Goal: Check status: Check status

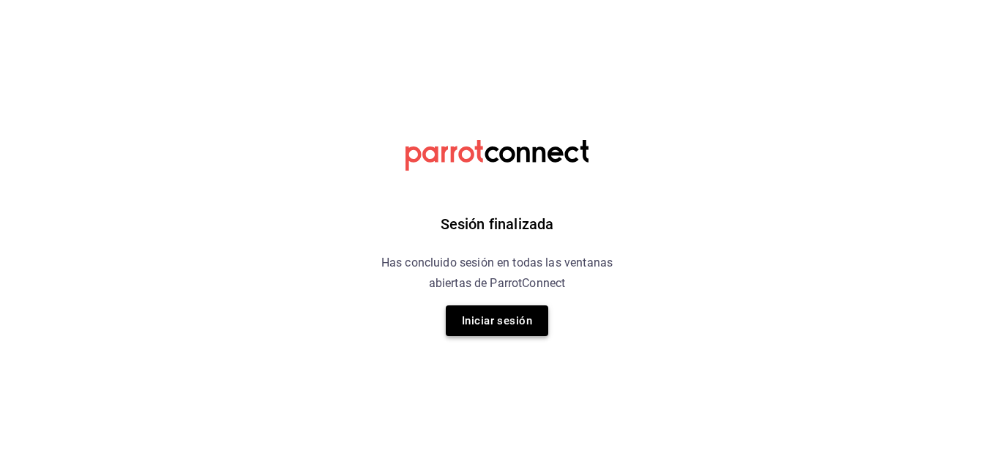
click at [491, 321] on button "Iniciar sesión" at bounding box center [497, 320] width 102 height 31
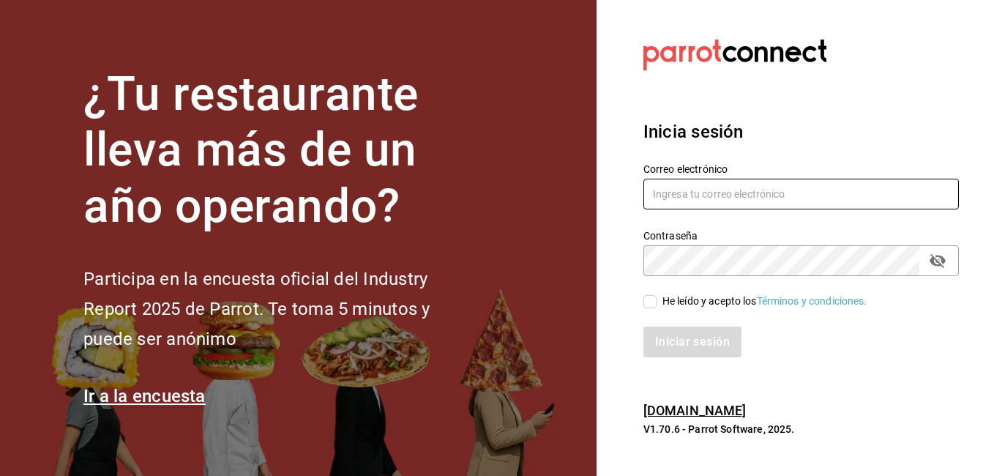
type input "[EMAIL_ADDRESS][DOMAIN_NAME]"
click at [645, 302] on input "He leído y acepto los Términos y condiciones." at bounding box center [649, 301] width 13 height 13
checkbox input "true"
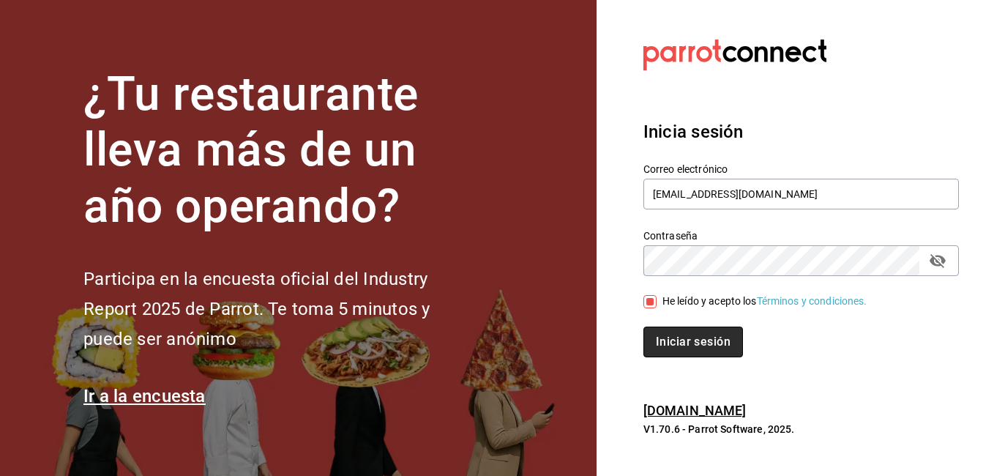
click at [685, 341] on button "Iniciar sesión" at bounding box center [693, 341] width 100 height 31
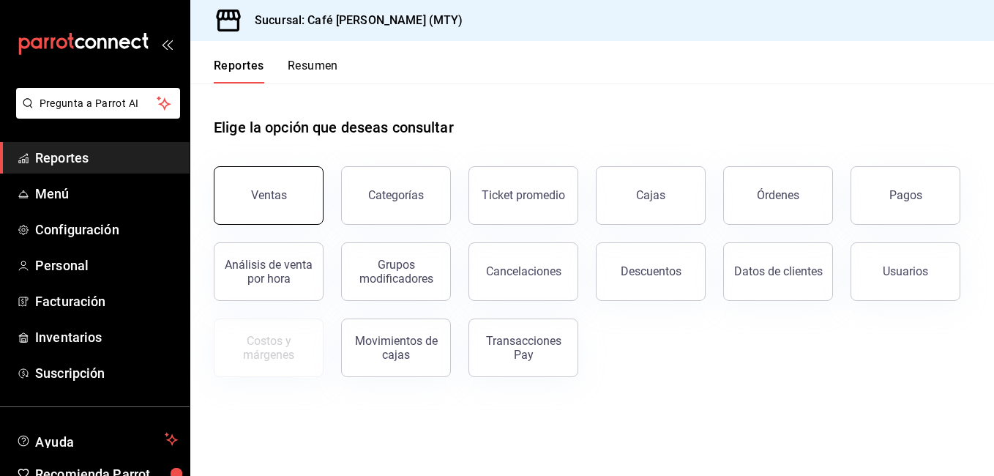
click at [302, 202] on button "Ventas" at bounding box center [269, 195] width 110 height 59
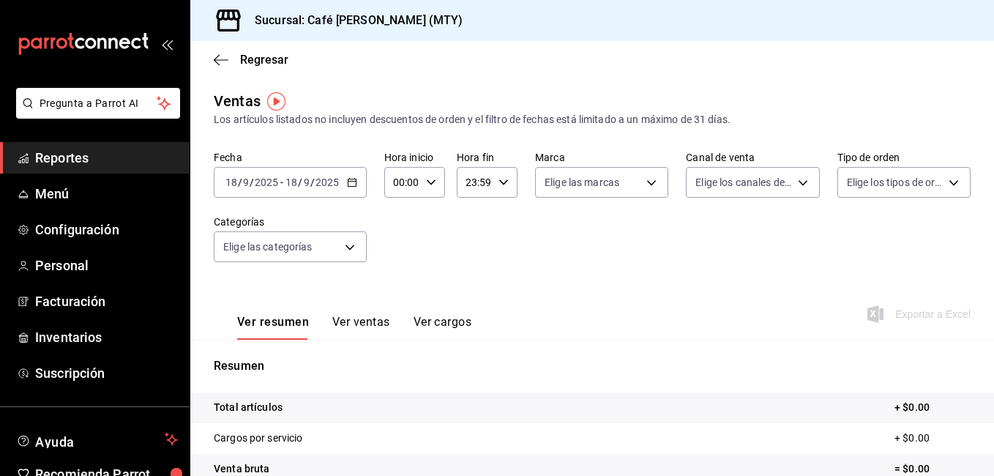
click at [353, 179] on icon "button" at bounding box center [352, 182] width 10 height 10
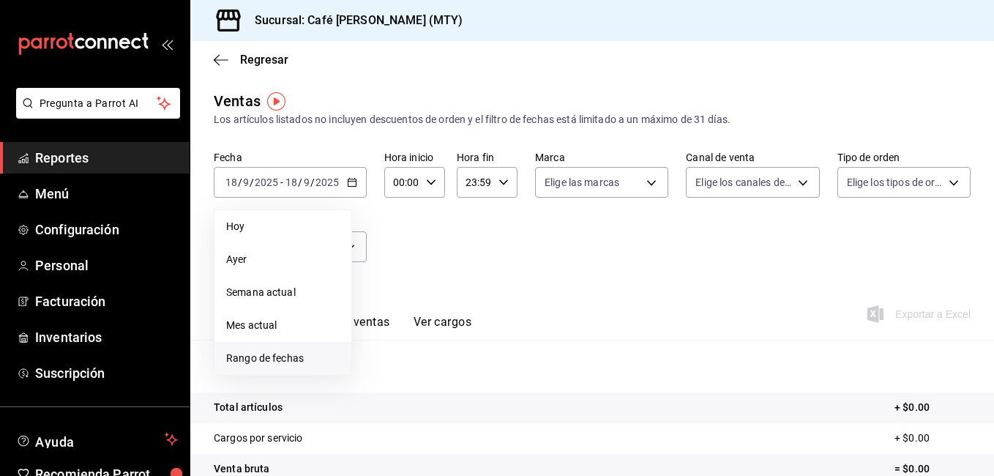
click at [281, 364] on span "Rango de fechas" at bounding box center [282, 358] width 113 height 15
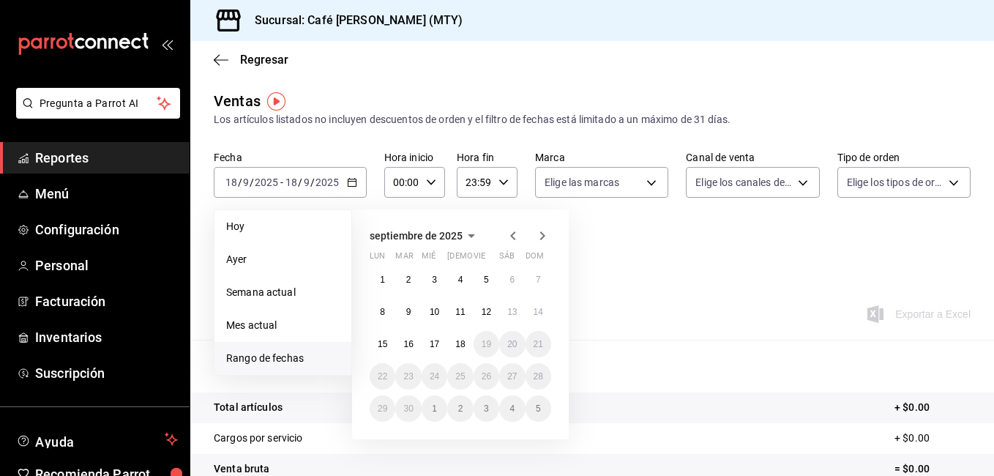
click at [468, 235] on icon "button" at bounding box center [471, 236] width 7 height 4
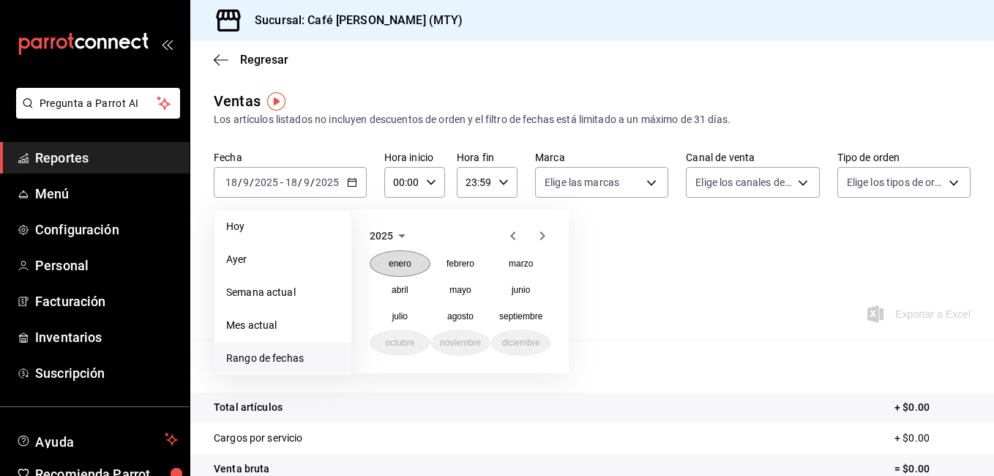
click at [407, 266] on abbr "enero" at bounding box center [400, 263] width 23 height 10
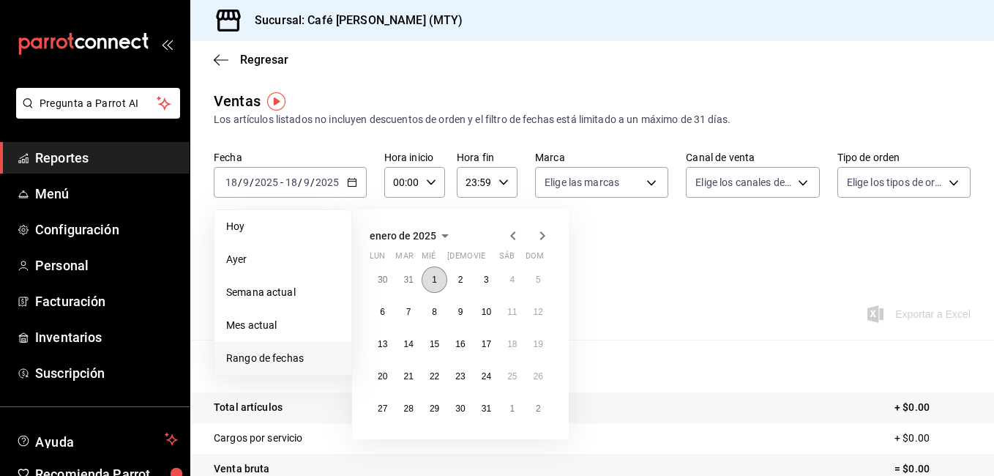
click at [434, 274] on abbr "1" at bounding box center [434, 279] width 5 height 10
click at [446, 233] on icon "button" at bounding box center [445, 236] width 18 height 18
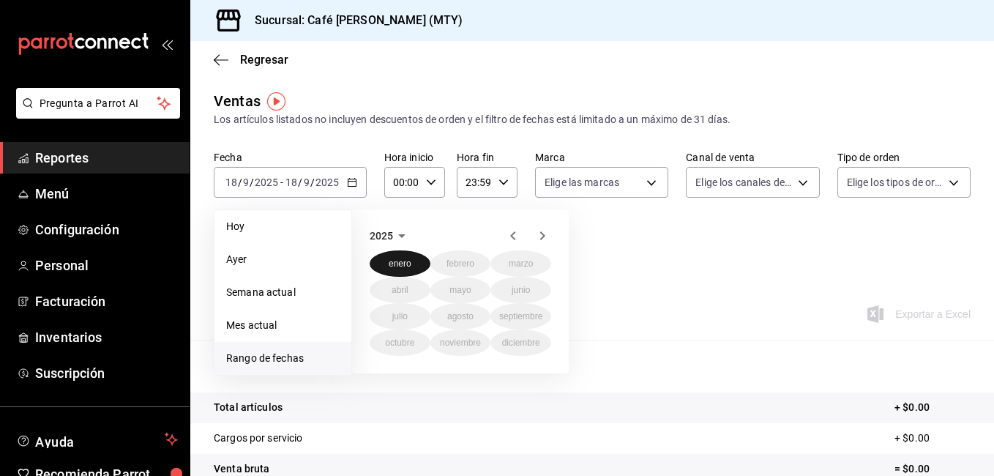
click at [401, 261] on abbr "enero" at bounding box center [400, 263] width 23 height 10
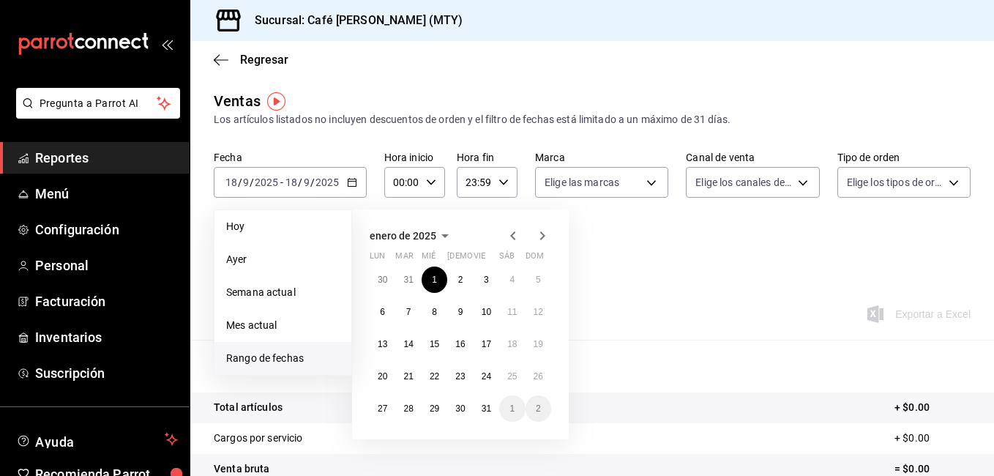
click at [542, 236] on icon "button" at bounding box center [542, 236] width 18 height 18
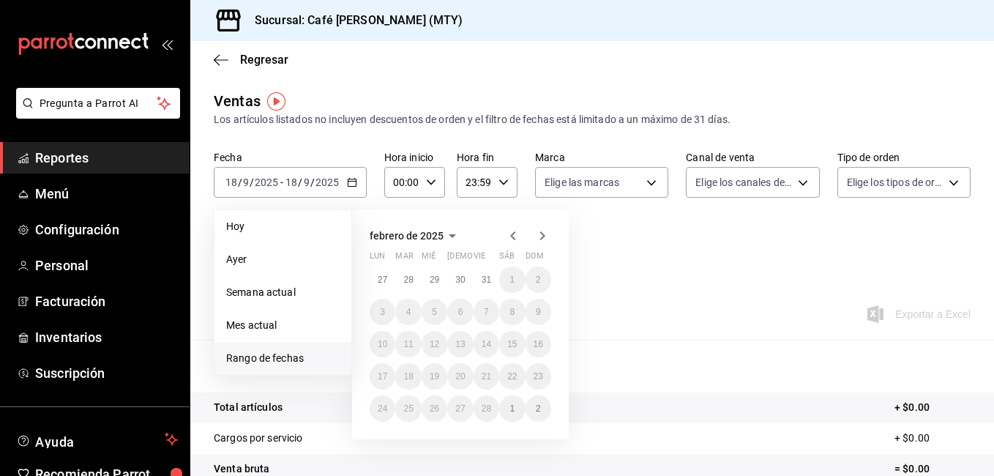
click at [542, 236] on icon "button" at bounding box center [542, 236] width 18 height 18
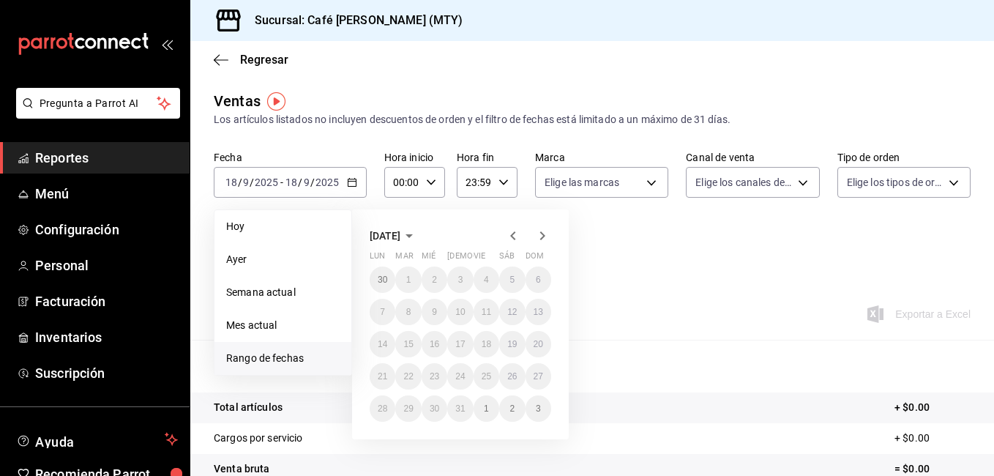
click at [542, 236] on icon "button" at bounding box center [542, 236] width 18 height 18
click at [510, 233] on icon "button" at bounding box center [513, 236] width 18 height 18
click at [280, 348] on li "Rango de fechas" at bounding box center [282, 358] width 137 height 33
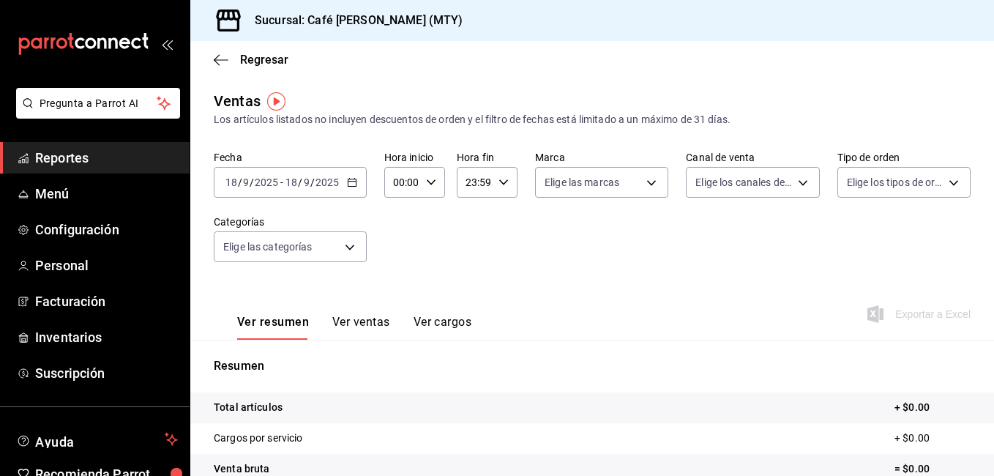
click at [61, 160] on span "Reportes" at bounding box center [106, 158] width 143 height 20
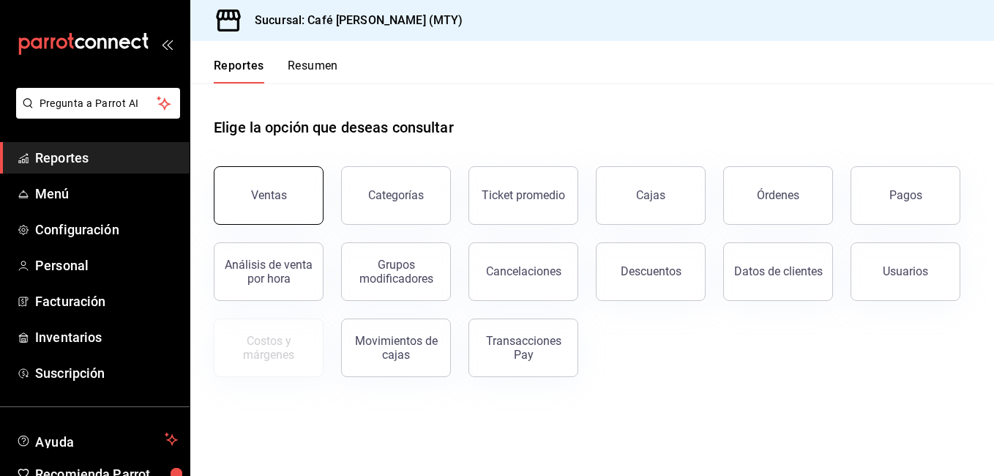
click at [261, 188] on button "Ventas" at bounding box center [269, 195] width 110 height 59
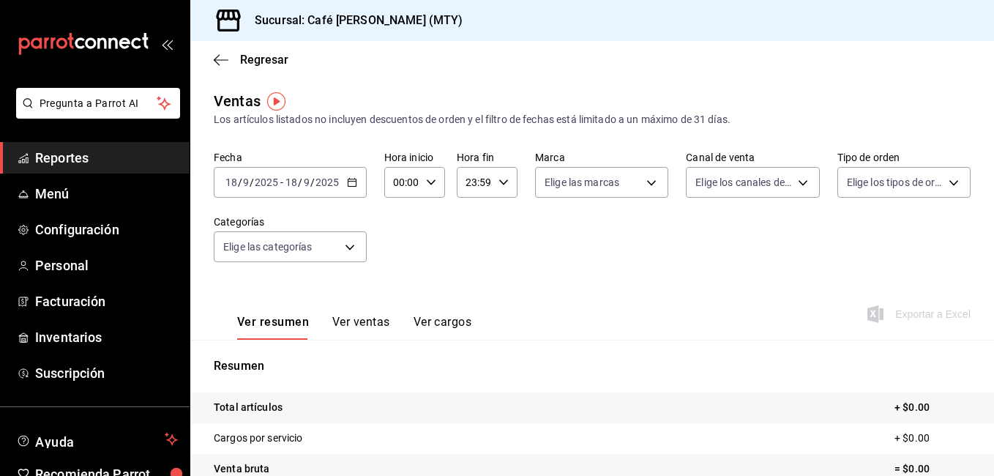
click at [349, 182] on icon "button" at bounding box center [352, 182] width 10 height 10
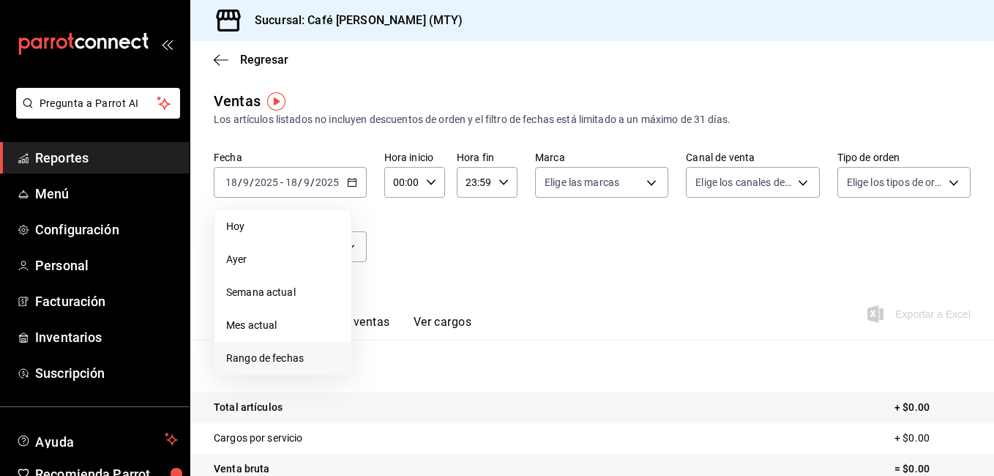
click at [251, 353] on span "Rango de fechas" at bounding box center [282, 358] width 113 height 15
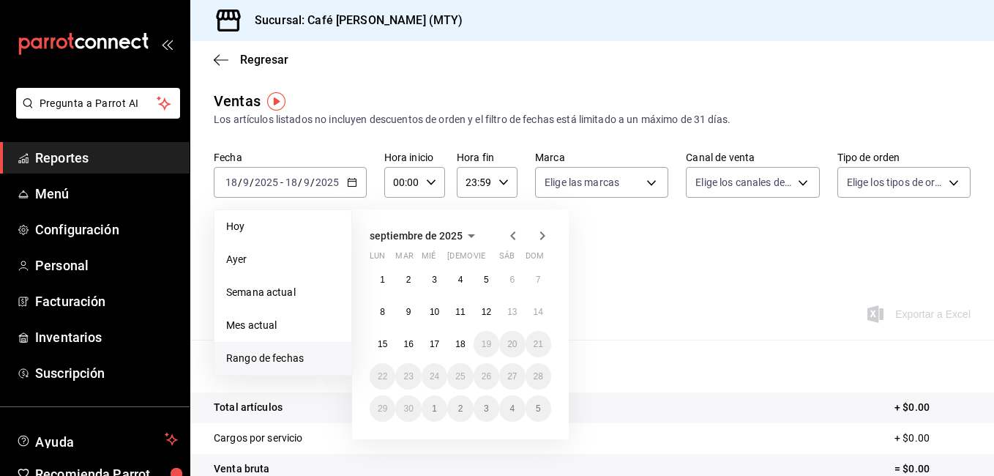
click at [506, 232] on icon "button" at bounding box center [513, 236] width 18 height 18
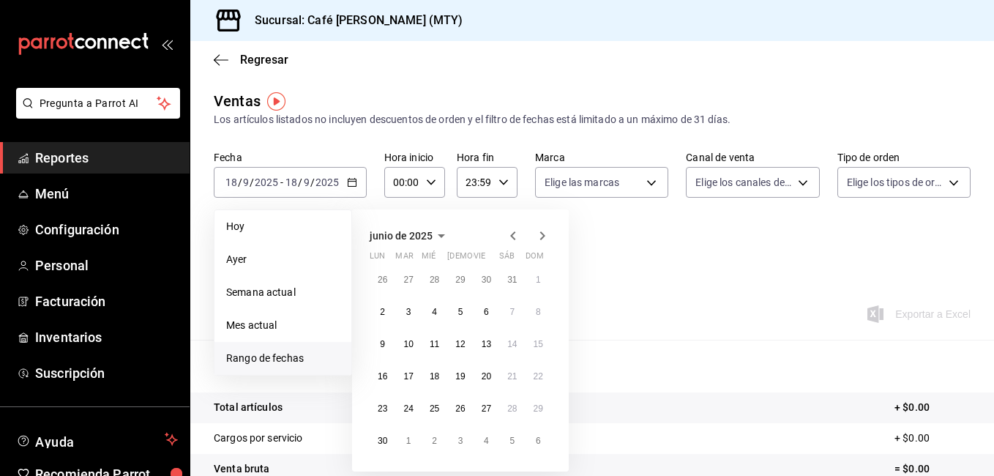
click at [506, 232] on icon "button" at bounding box center [513, 236] width 18 height 18
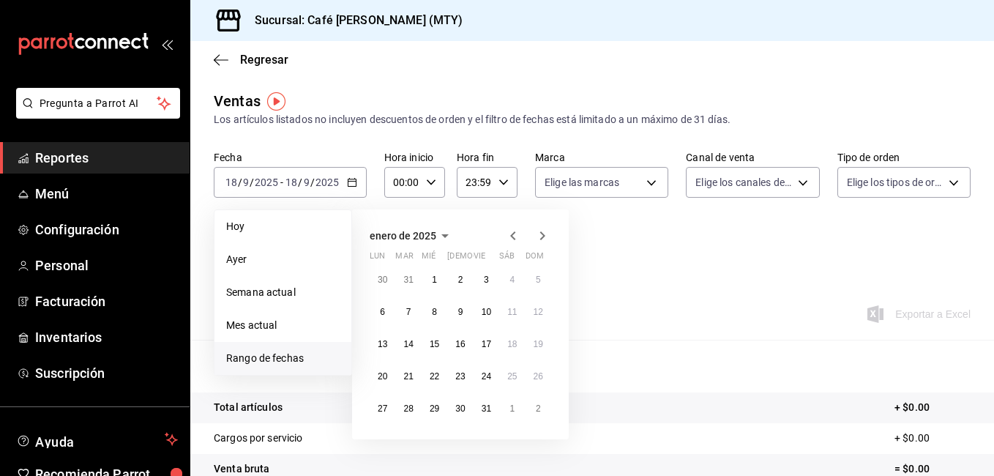
click at [506, 232] on icon "button" at bounding box center [513, 236] width 18 height 18
click at [409, 277] on abbr "1" at bounding box center [408, 279] width 5 height 10
click at [540, 236] on icon "button" at bounding box center [542, 236] width 18 height 18
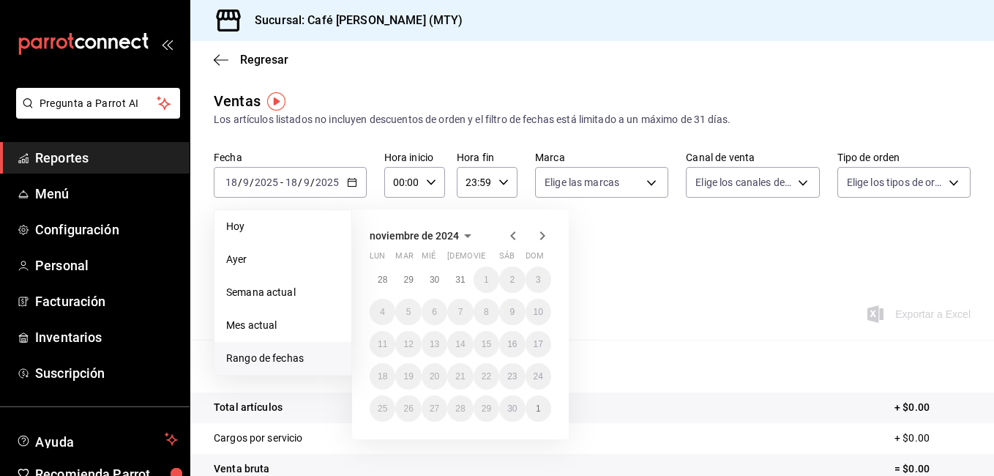
click at [540, 236] on icon "button" at bounding box center [542, 236] width 18 height 18
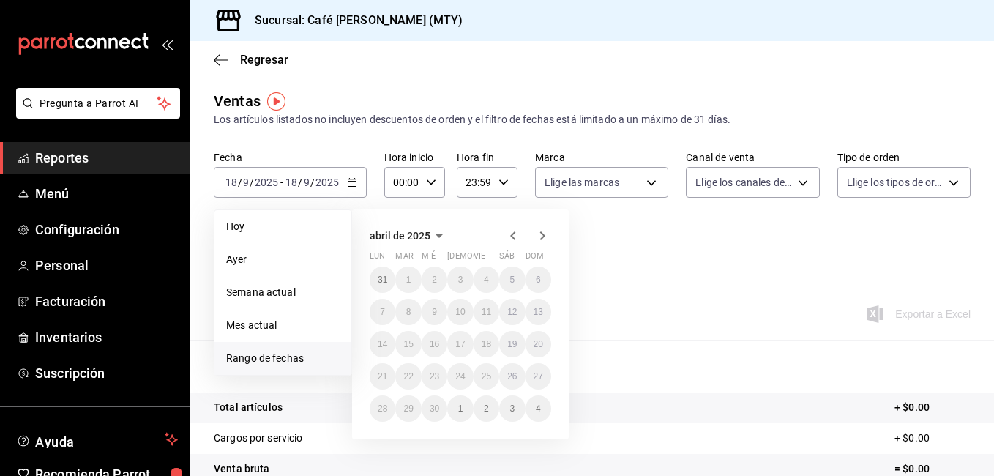
click at [514, 236] on icon "button" at bounding box center [513, 236] width 18 height 18
